Goal: Answer question/provide support

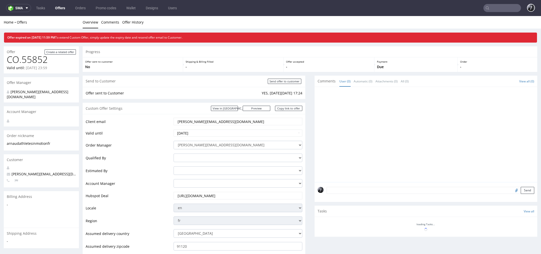
click at [62, 10] on link "Offers" at bounding box center [60, 8] width 16 height 8
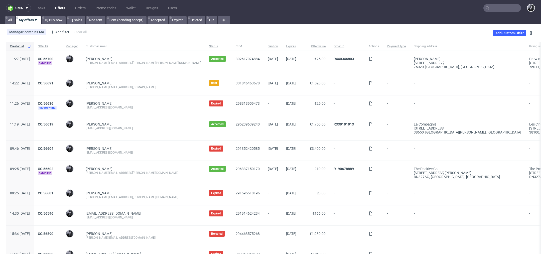
click at [491, 8] on input "text" at bounding box center [502, 8] width 38 height 8
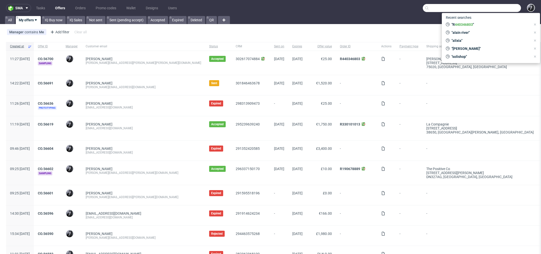
paste input "R440346803"
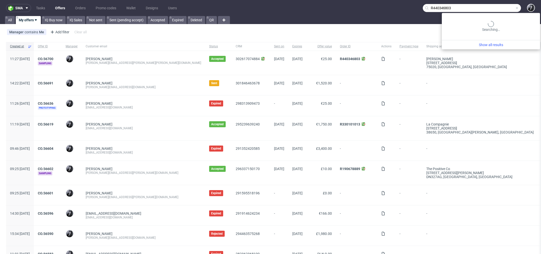
type input "R440346803"
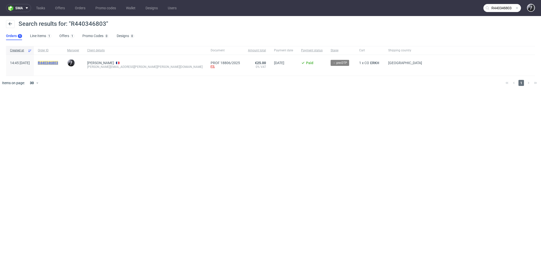
click at [58, 62] on mark "R440346803" at bounding box center [48, 63] width 20 height 4
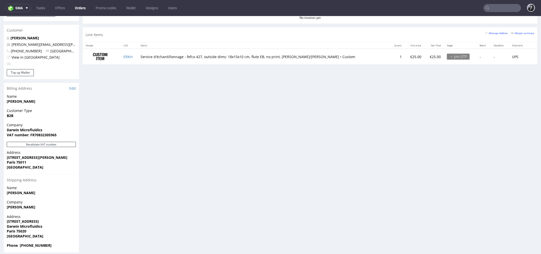
scroll to position [2, 0]
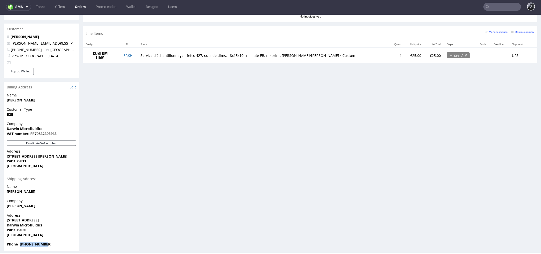
drag, startPoint x: 56, startPoint y: 241, endPoint x: 20, endPoint y: 240, distance: 36.3
click at [20, 241] on span "Phone [PHONE_NUMBER]" at bounding box center [41, 243] width 69 height 5
copy strong "[PHONE_NUMBER]"
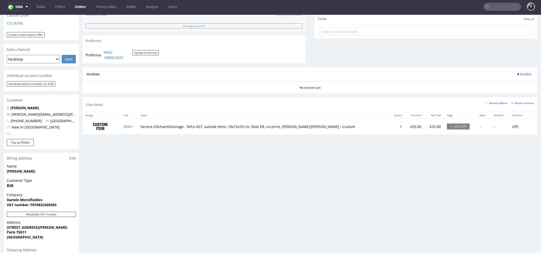
scroll to position [179, 0]
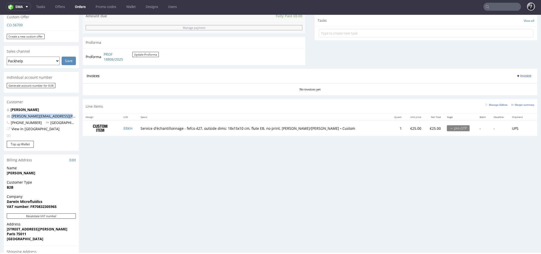
drag, startPoint x: 58, startPoint y: 96, endPoint x: 150, endPoint y: 84, distance: 93.7
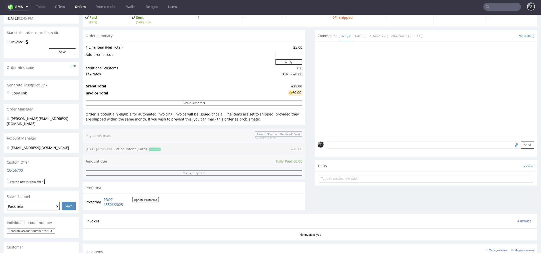
scroll to position [53, 0]
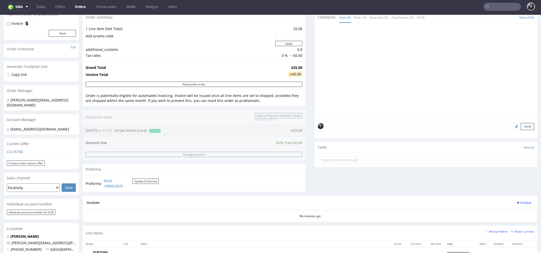
click at [337, 190] on div "Comments User (0) Order (0) Automatic (0) Attachments (0) All (0) View all (0) …" at bounding box center [425, 104] width 222 height 184
click at [357, 161] on input "text" at bounding box center [425, 160] width 214 height 8
click at [371, 122] on div "Send" at bounding box center [425, 128] width 222 height 20
click at [369, 125] on textarea at bounding box center [429, 126] width 207 height 7
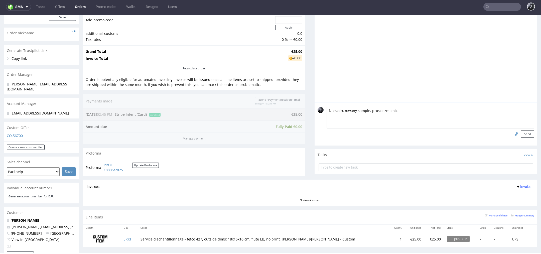
scroll to position [65, 0]
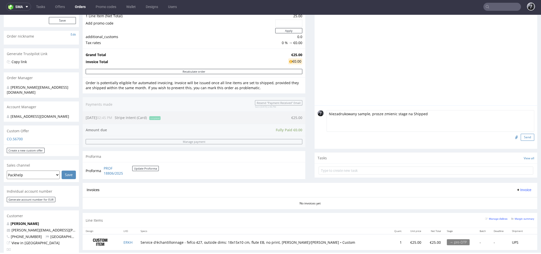
type textarea "Niezadrukowany sample, prosze zmienic stage na Shipped"
click at [520, 136] on button "Send" at bounding box center [527, 137] width 14 height 7
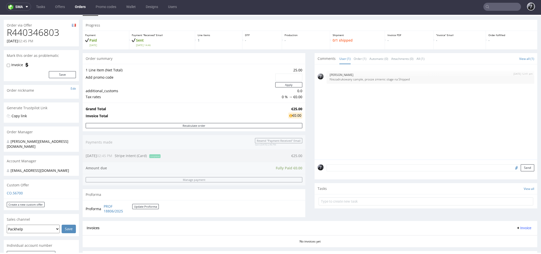
scroll to position [0, 0]
